Goal: Task Accomplishment & Management: Complete application form

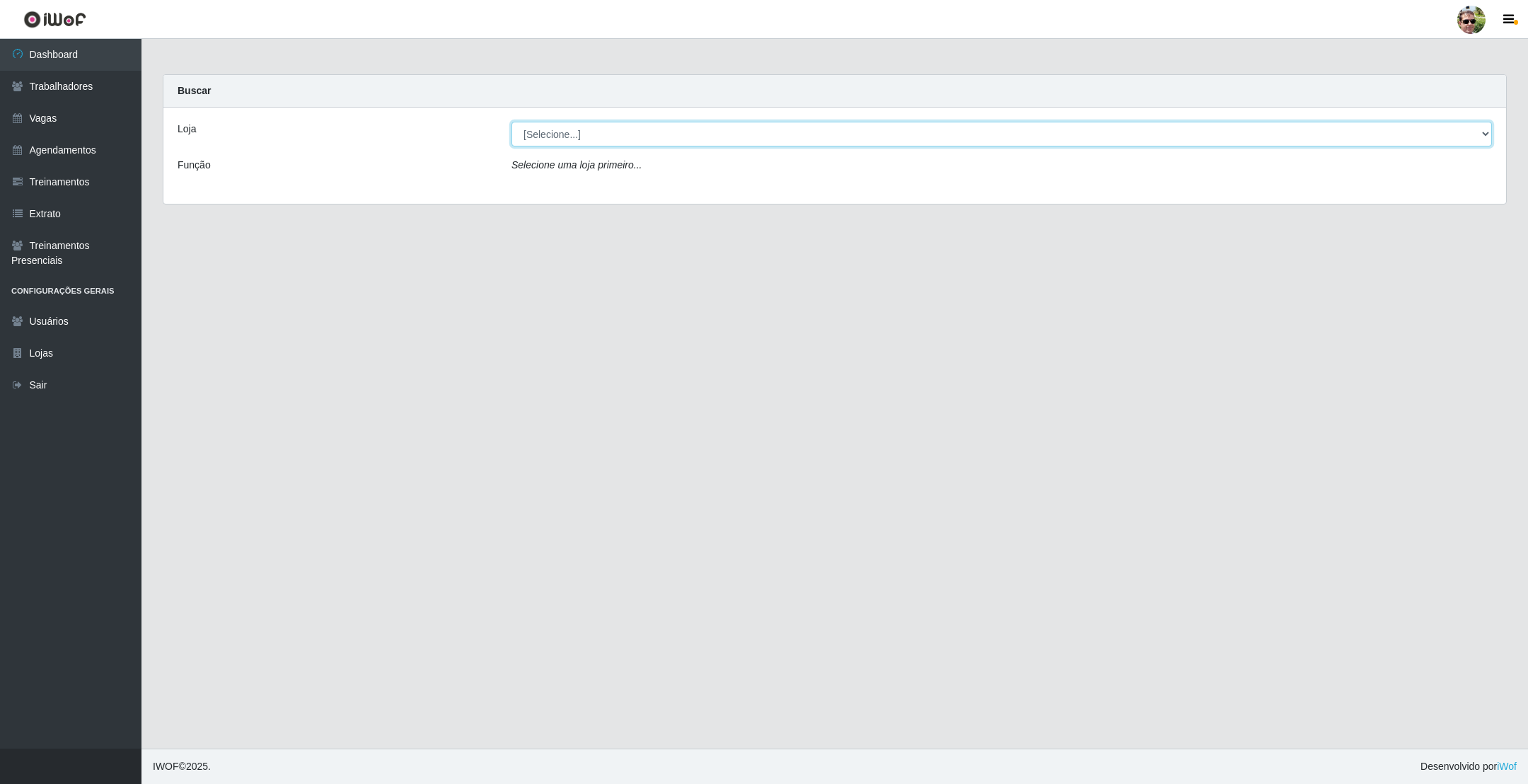
click at [542, 138] on select "[Selecione...] [PERSON_NAME] Supermercado - Gurinhém" at bounding box center [1001, 134] width 980 height 25
select select "176"
click at [512, 121] on select "[Selecione...] [PERSON_NAME] Supermercado - Gurinhém" at bounding box center [1001, 134] width 980 height 25
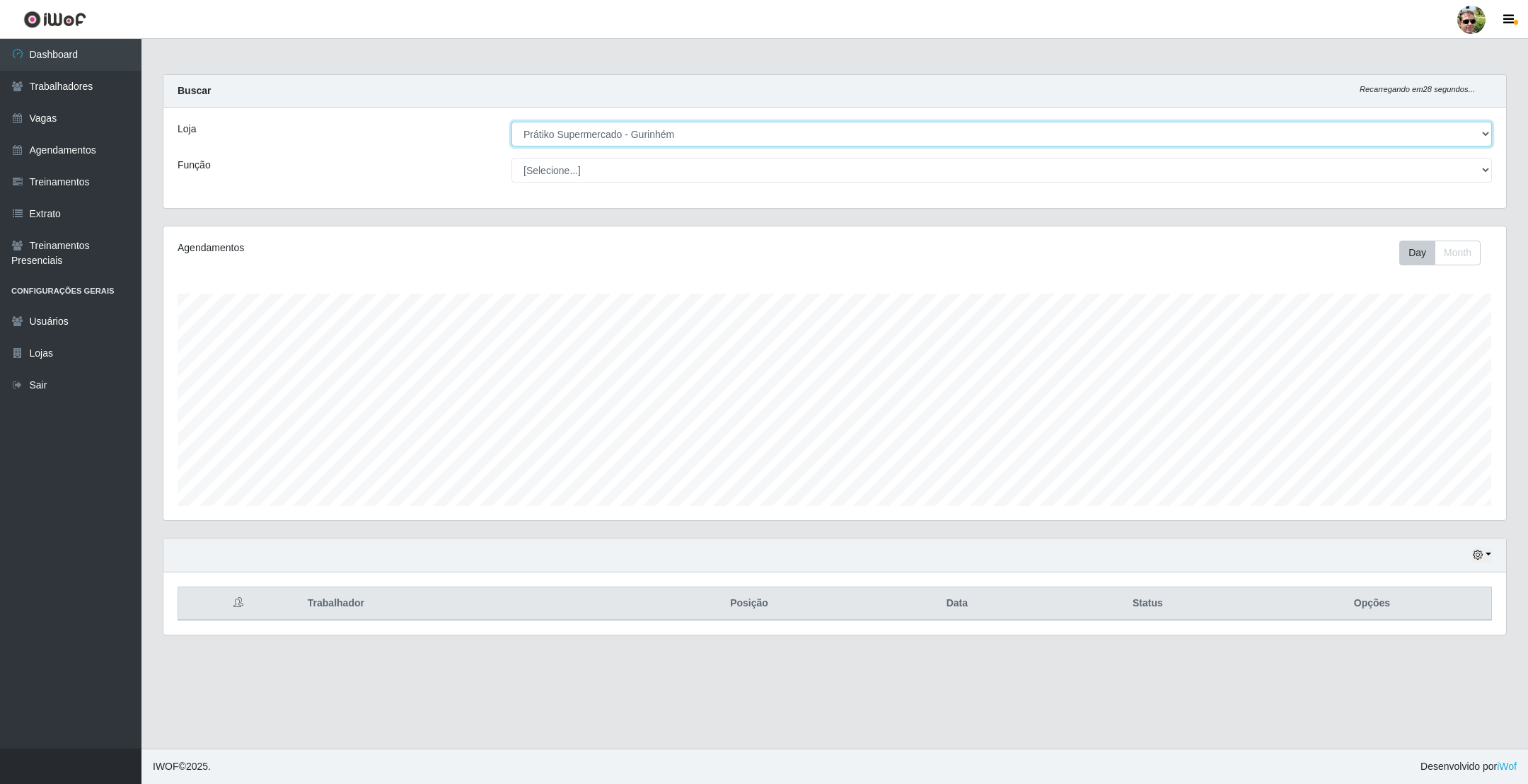
scroll to position [295, 1341]
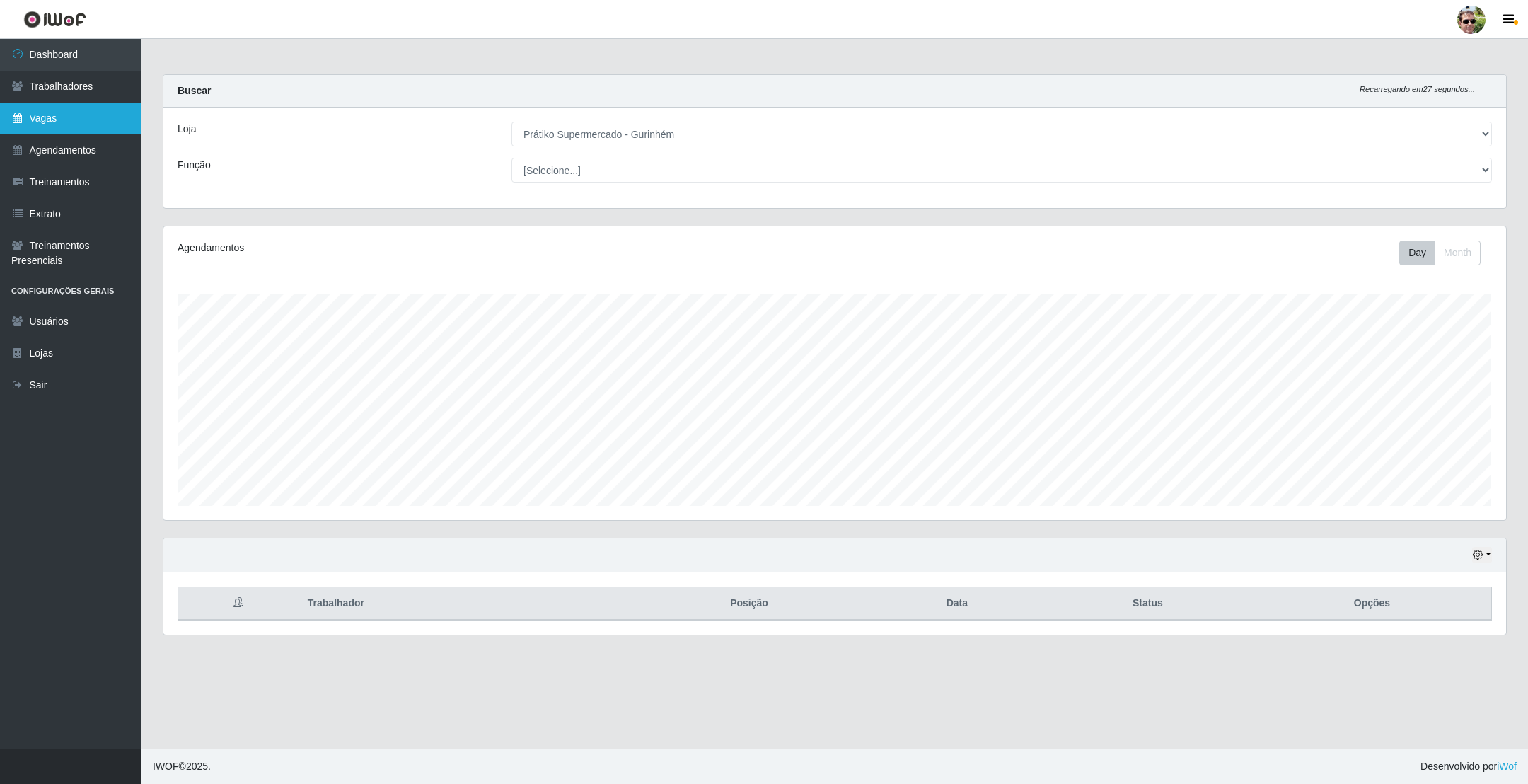
click at [51, 128] on link "Vagas" at bounding box center [70, 118] width 141 height 32
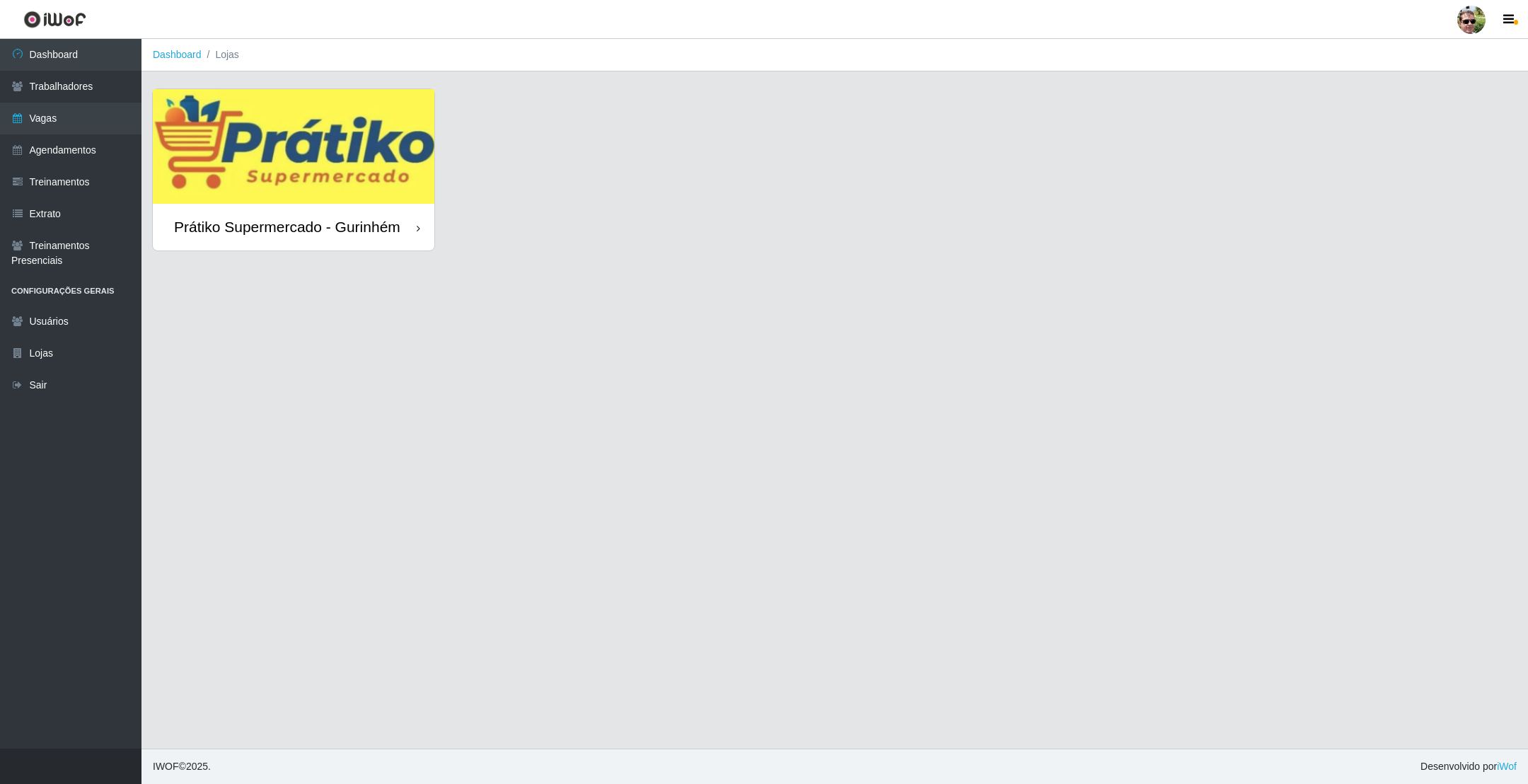
click at [389, 121] on img at bounding box center [293, 146] width 281 height 115
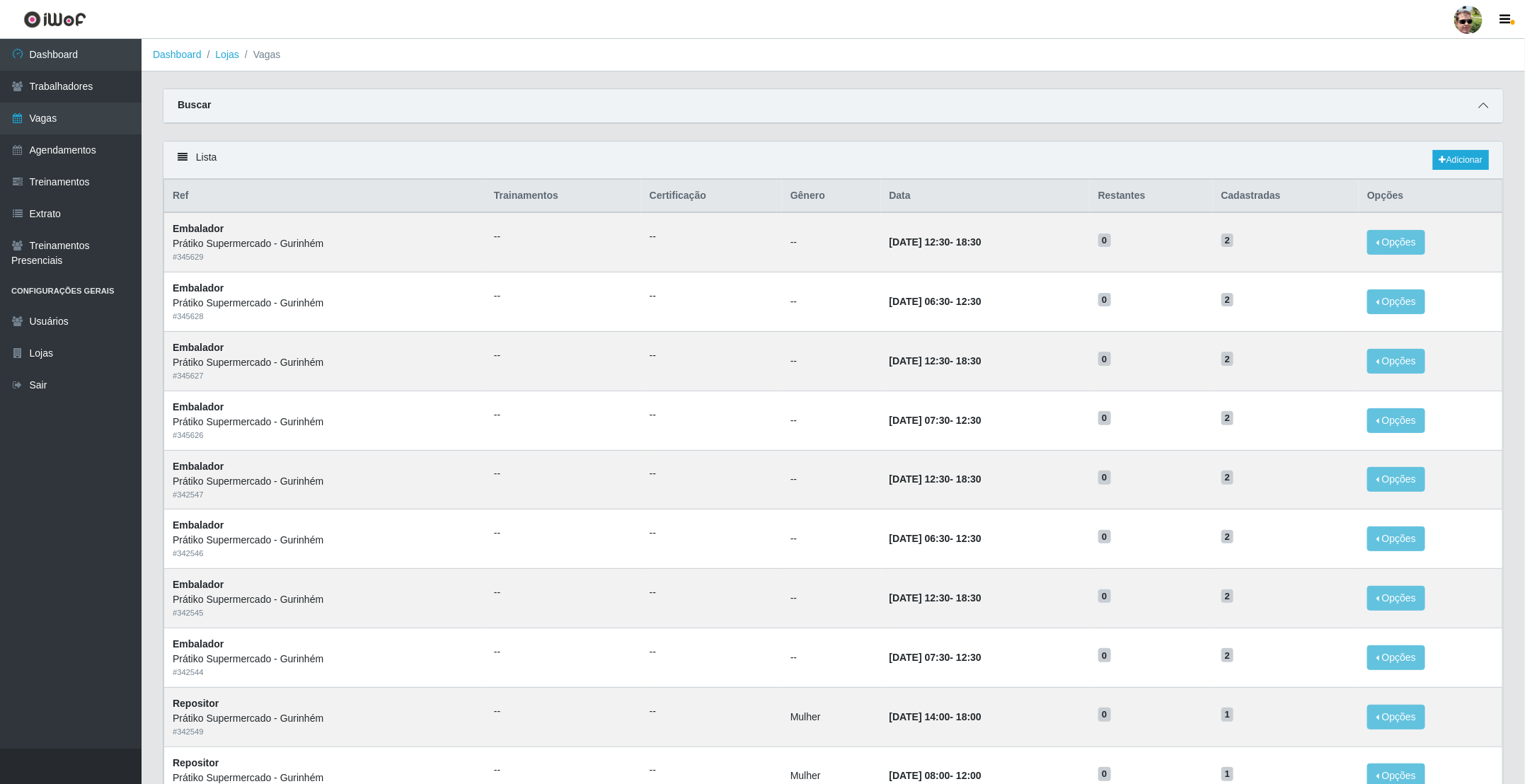
click at [1480, 103] on icon at bounding box center [1483, 105] width 10 height 10
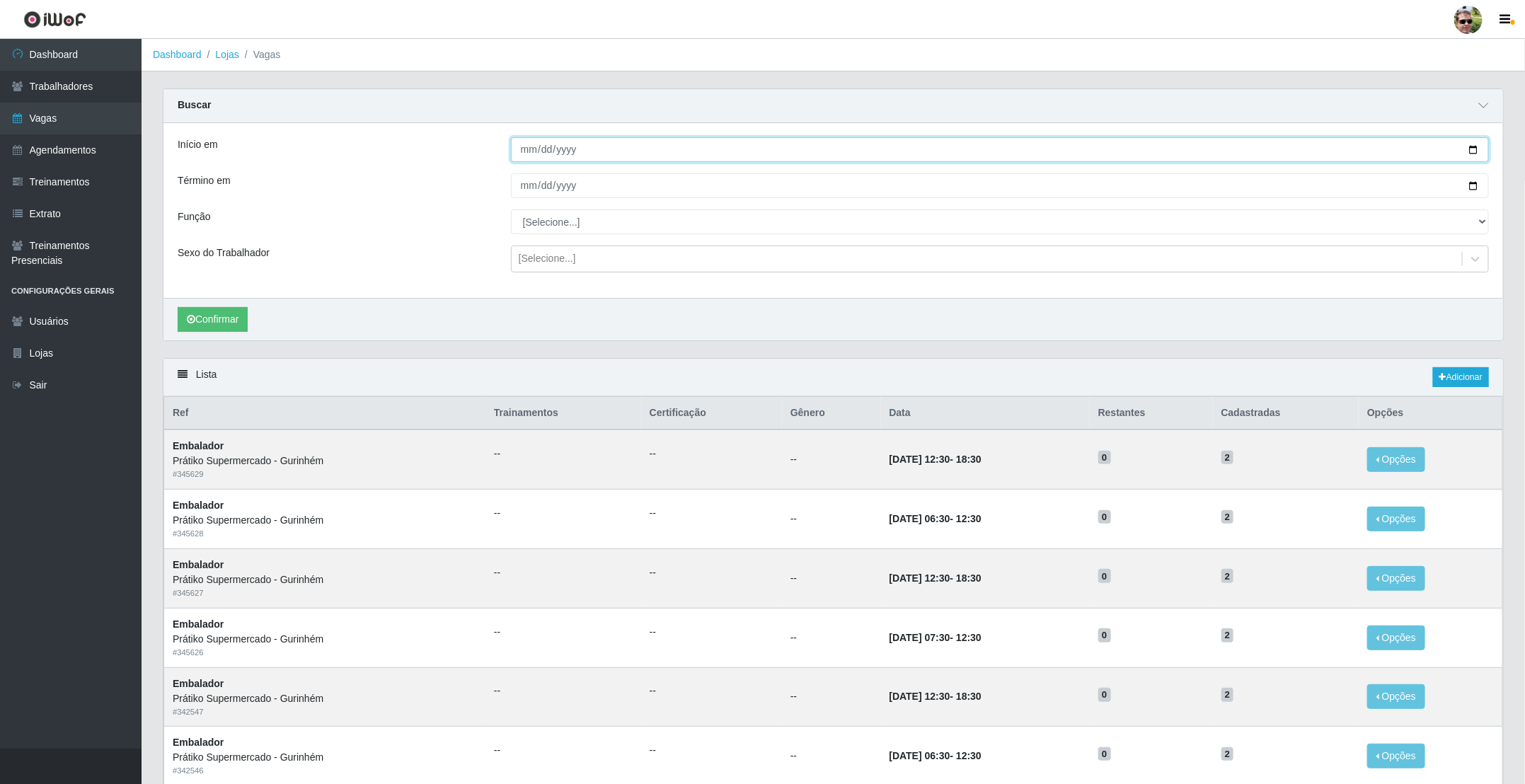
click at [1468, 147] on input "Início em" at bounding box center [1000, 149] width 978 height 25
type input "[DATE]"
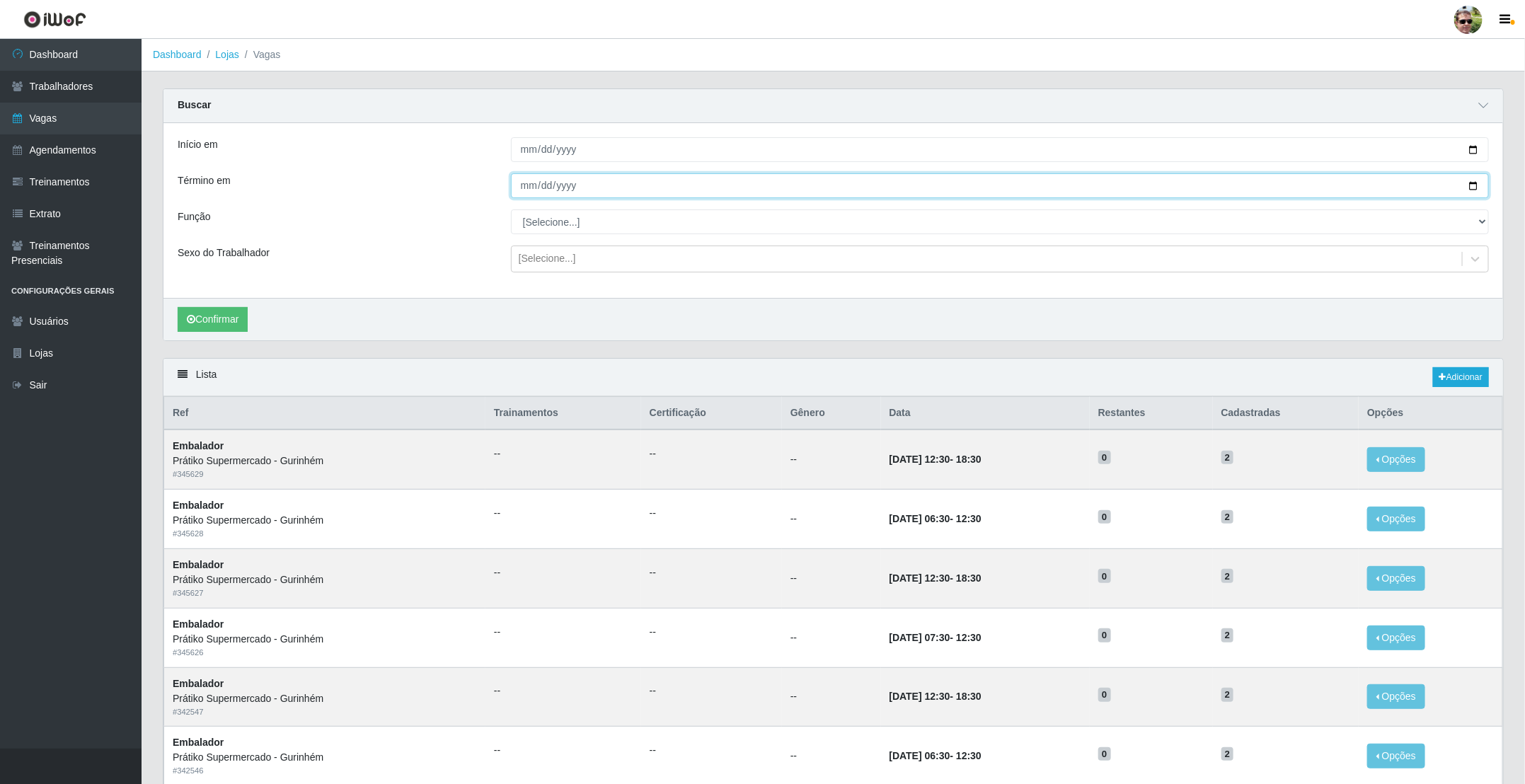
click at [1470, 183] on input "Término em" at bounding box center [1000, 186] width 978 height 25
type input "[DATE]"
click at [569, 228] on select "[Selecione...] Auxiliar de entrega + Auxiliar de entrega ++ Embalador Embalador…" at bounding box center [1000, 221] width 978 height 25
click at [511, 211] on select "[Selecione...] Auxiliar de entrega + Auxiliar de entrega ++ Embalador Embalador…" at bounding box center [1000, 221] width 978 height 25
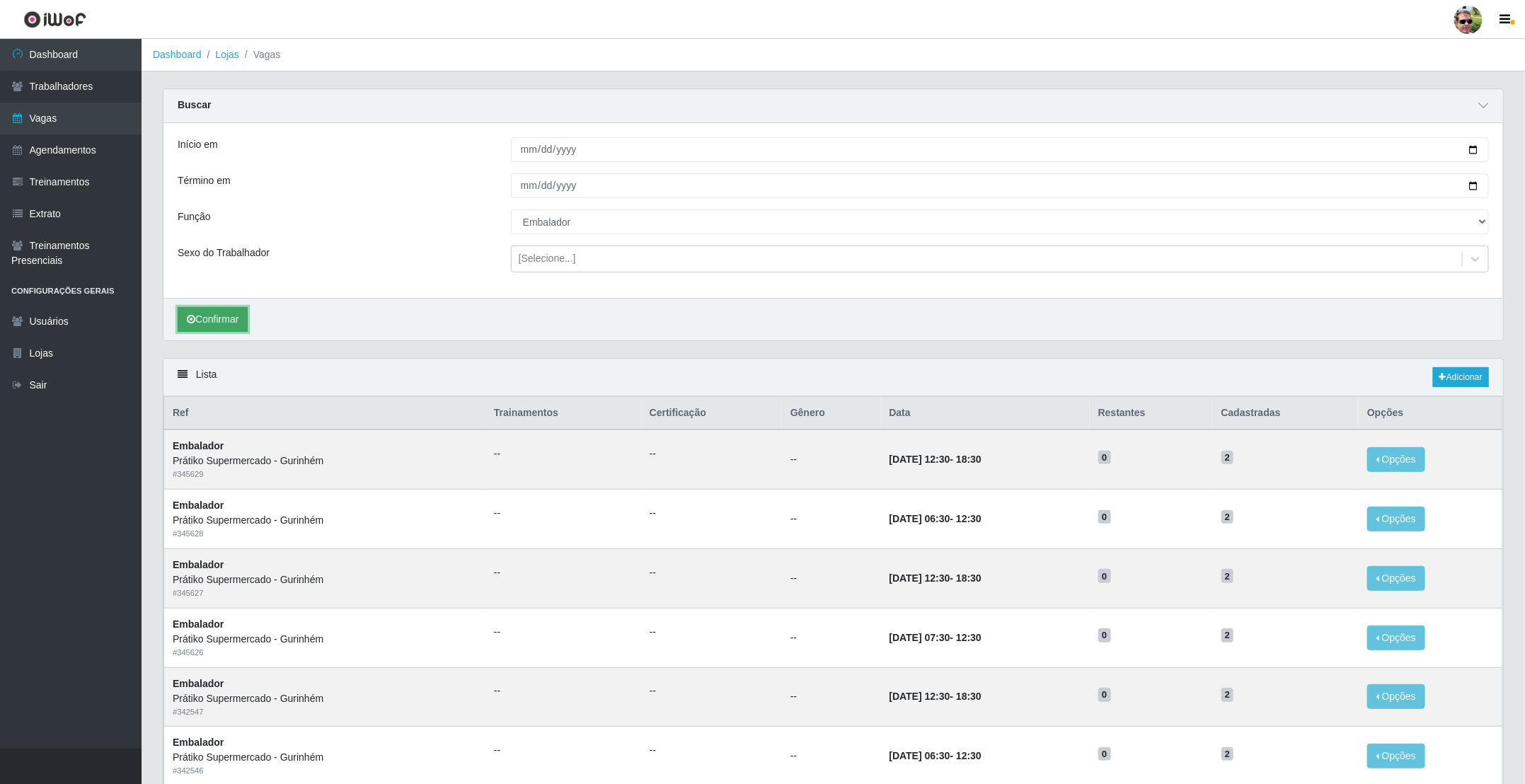
click at [242, 312] on button "Confirmar" at bounding box center [212, 319] width 70 height 25
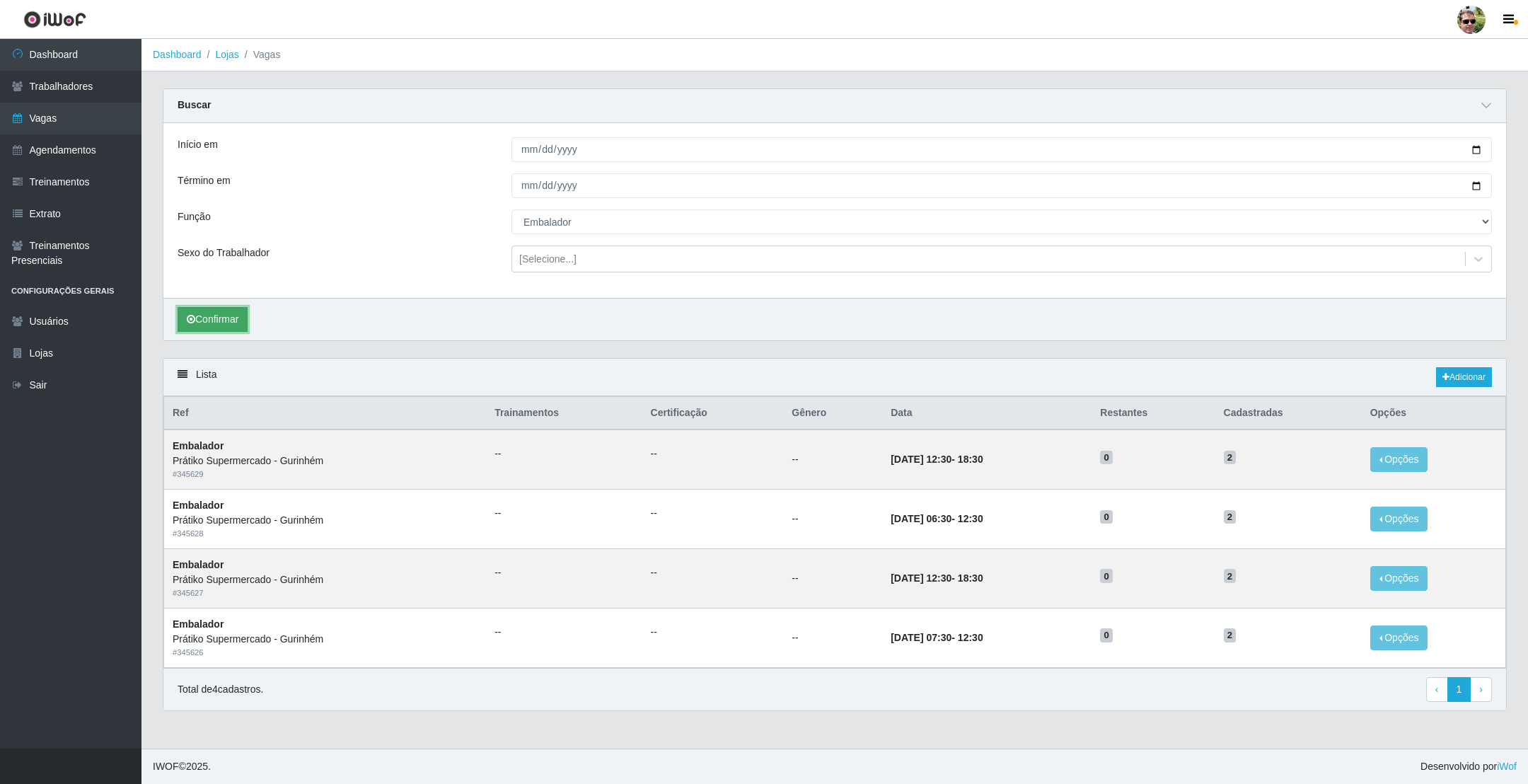
click at [215, 321] on button "Confirmar" at bounding box center [212, 319] width 70 height 25
click at [542, 230] on select "[Selecione...] Auxiliar de entrega + Auxiliar de entrega ++ Embalador Embalador…" at bounding box center [1001, 221] width 980 height 25
click at [512, 211] on select "[Selecione...] Auxiliar de entrega + Auxiliar de entrega ++ Embalador Embalador…" at bounding box center [1001, 221] width 980 height 25
click at [232, 321] on button "Confirmar" at bounding box center [212, 319] width 70 height 25
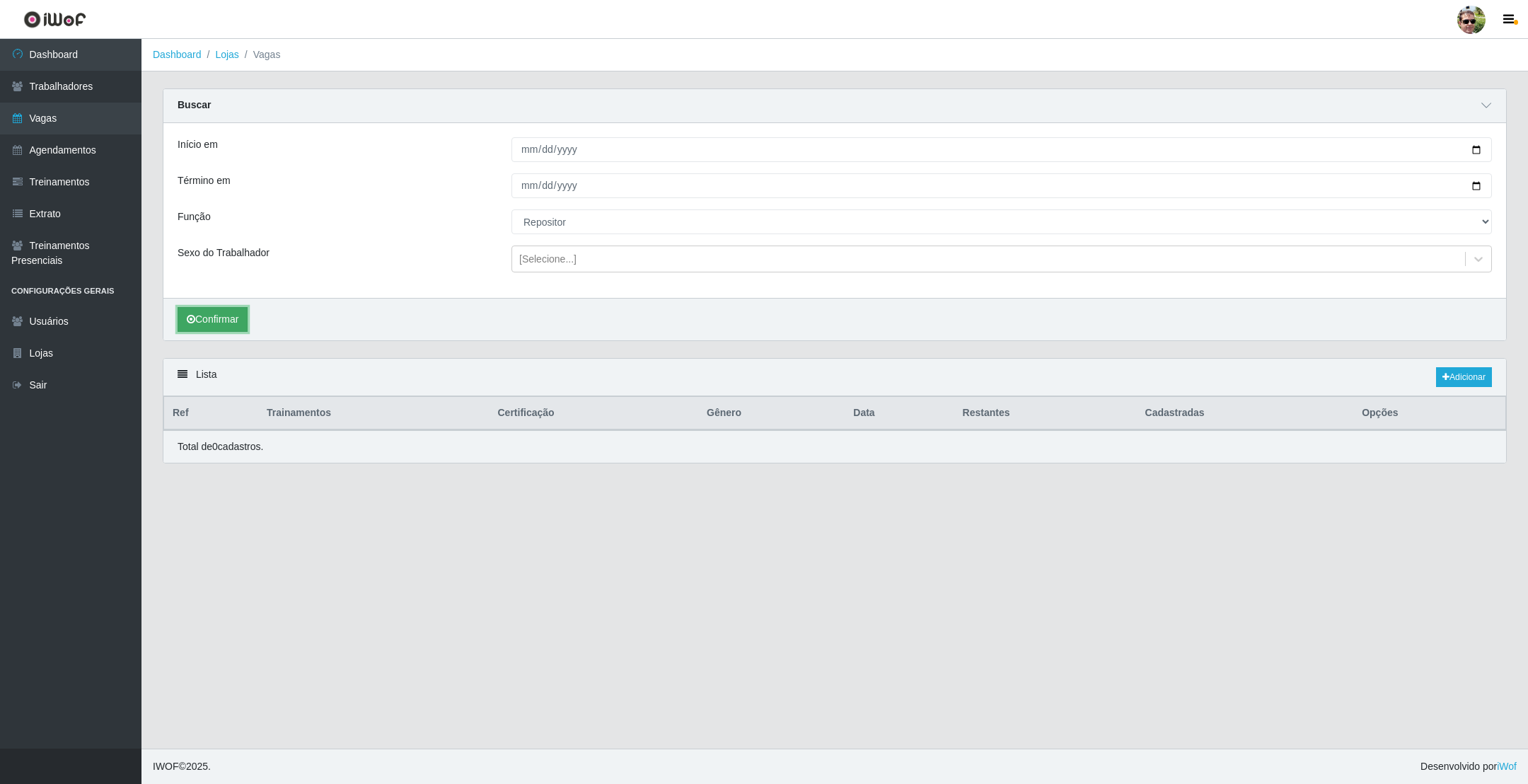
click at [226, 315] on button "Confirmar" at bounding box center [212, 319] width 70 height 25
click at [525, 217] on select "[Selecione...] Auxiliar de entrega + Auxiliar de entrega ++ Embalador Embalador…" at bounding box center [1001, 221] width 980 height 25
select select "1"
click at [512, 211] on select "[Selecione...] Auxiliar de entrega + Auxiliar de entrega ++ Embalador Embalador…" at bounding box center [1001, 221] width 980 height 25
click at [227, 322] on button "Confirmar" at bounding box center [212, 319] width 70 height 25
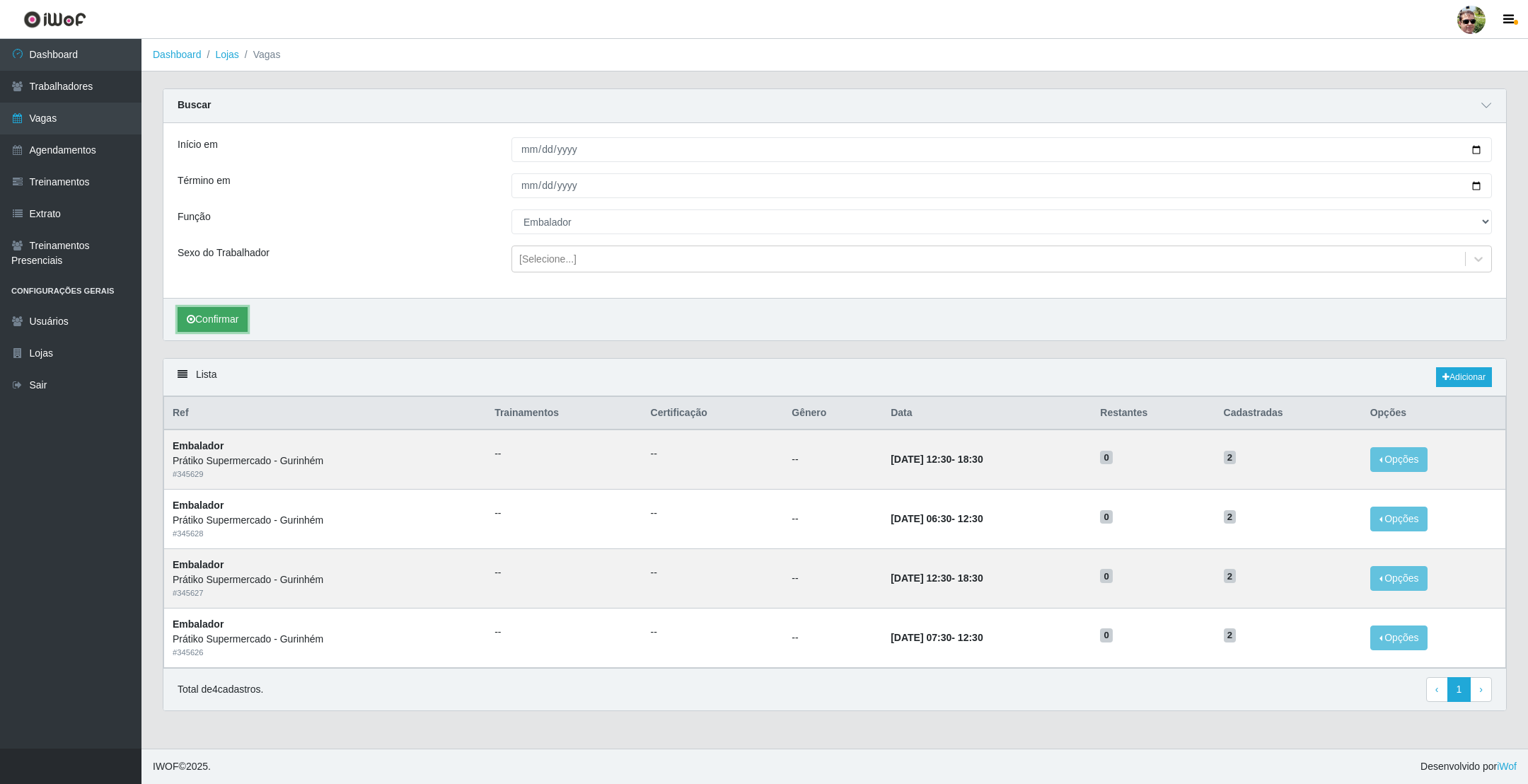
click at [220, 321] on button "Confirmar" at bounding box center [212, 319] width 70 height 25
